Goal: Information Seeking & Learning: Understand process/instructions

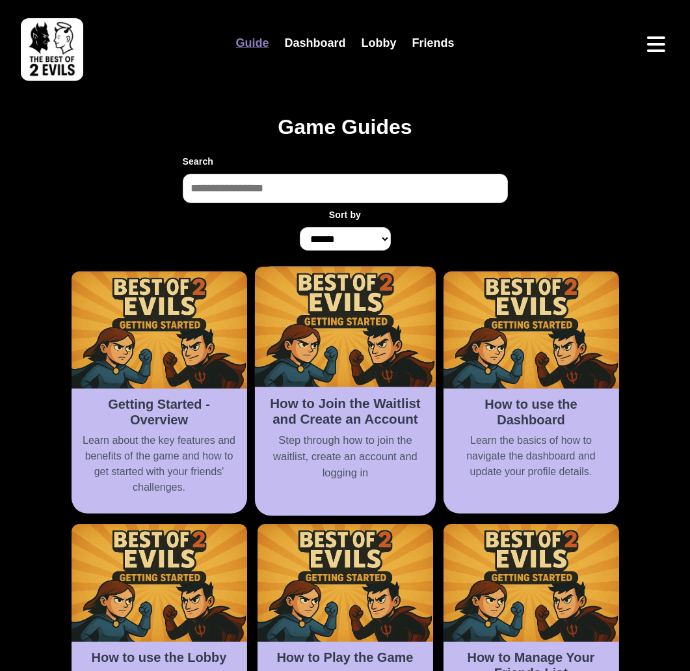
click at [358, 412] on h2 "How to Join the Waitlist and Create an Account" at bounding box center [345, 411] width 165 height 32
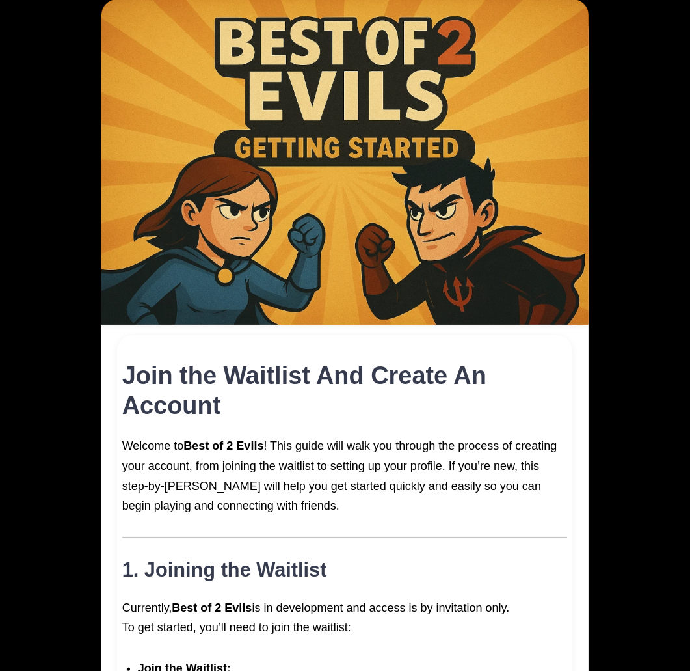
scroll to position [182, 0]
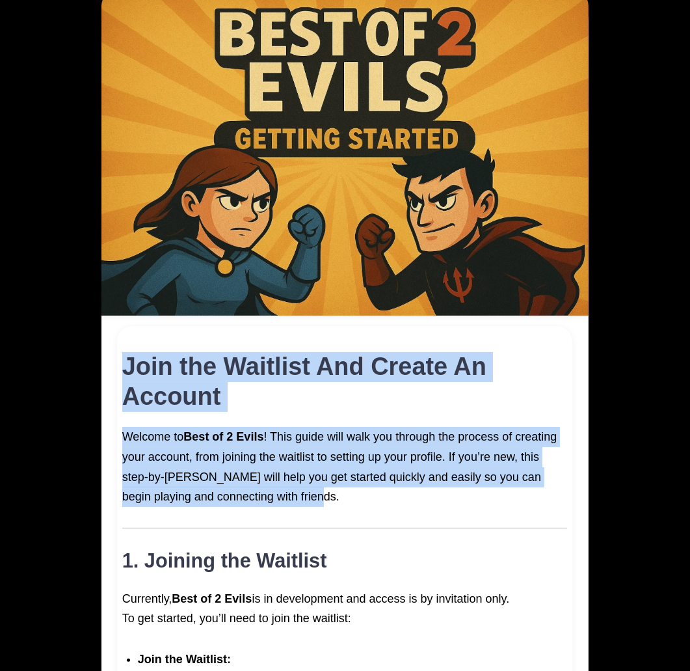
drag, startPoint x: 126, startPoint y: 362, endPoint x: 346, endPoint y: 493, distance: 256.7
copy div "Join the Waitlist And Create An Account Welcome to Best of 2 Evils ! This guide…"
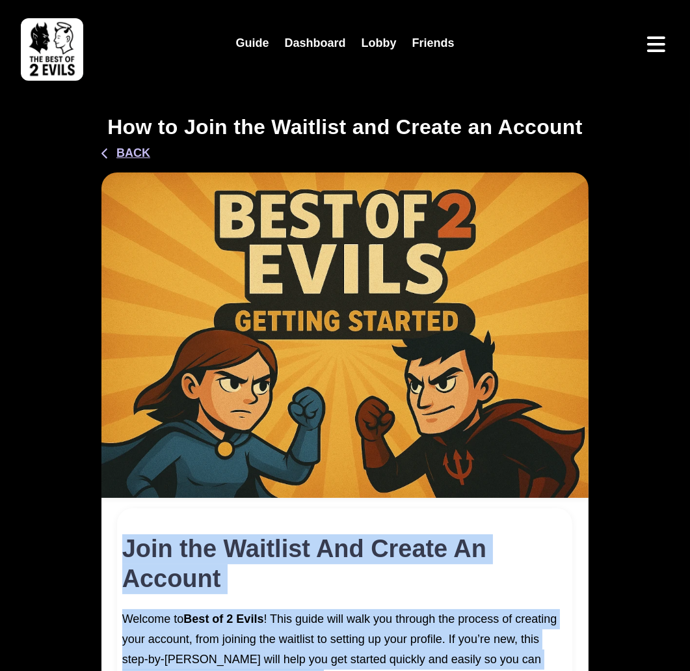
click at [137, 161] on button "Back" at bounding box center [125, 153] width 49 height 18
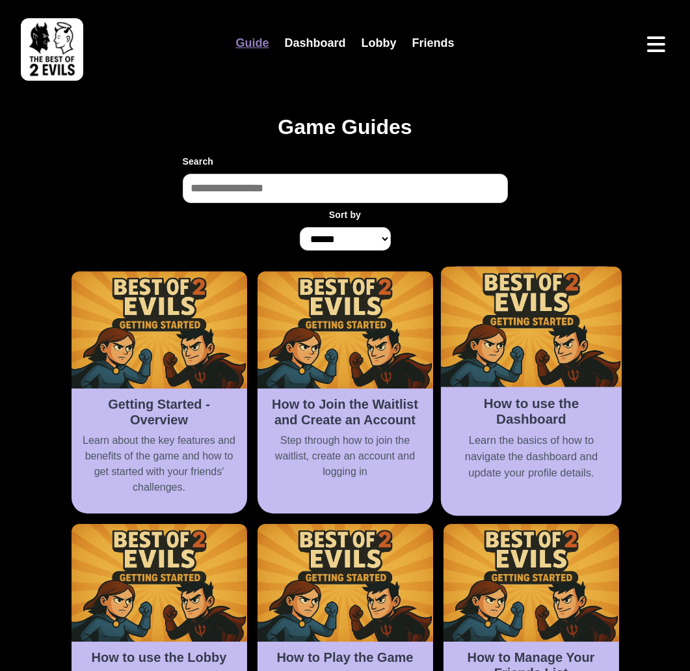
click at [522, 411] on h2 "How to use the Dashboard" at bounding box center [531, 411] width 165 height 32
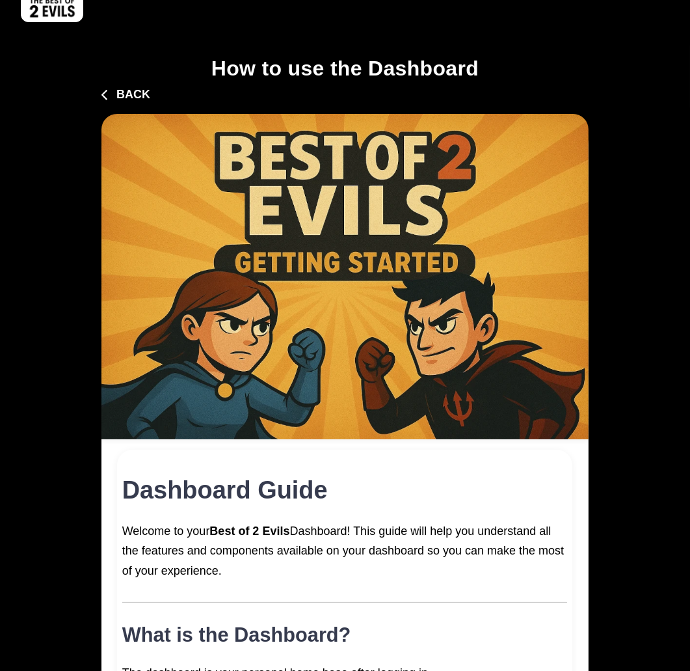
scroll to position [61, 0]
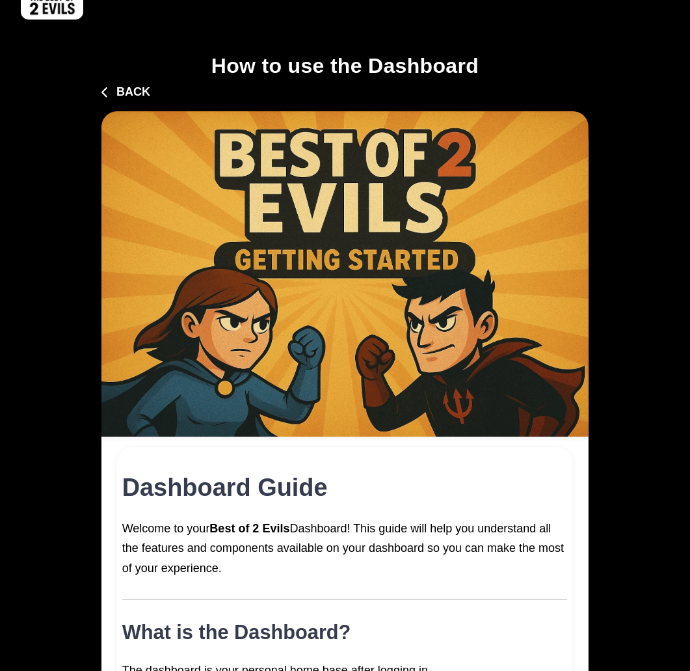
drag, startPoint x: 222, startPoint y: 568, endPoint x: 118, endPoint y: 491, distance: 128.8
copy div "Dashboard Guide Welcome to your Best of 2 Evils Dashboard! This guide will help…"
